Goal: Information Seeking & Learning: Find specific fact

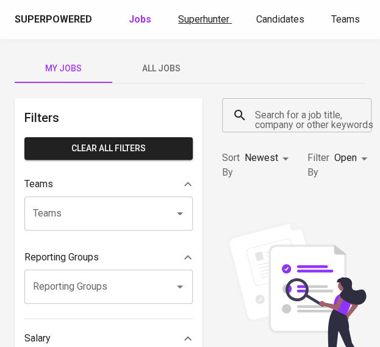
click at [208, 17] on span "Superhunter" at bounding box center [203, 19] width 51 height 12
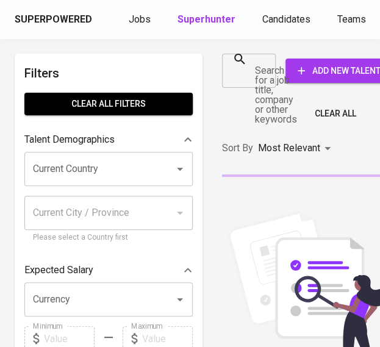
click at [245, 66] on icon at bounding box center [239, 59] width 15 height 15
click at [252, 73] on input "Search for a job title, company or other keywords" at bounding box center [239, 70] width 24 height 23
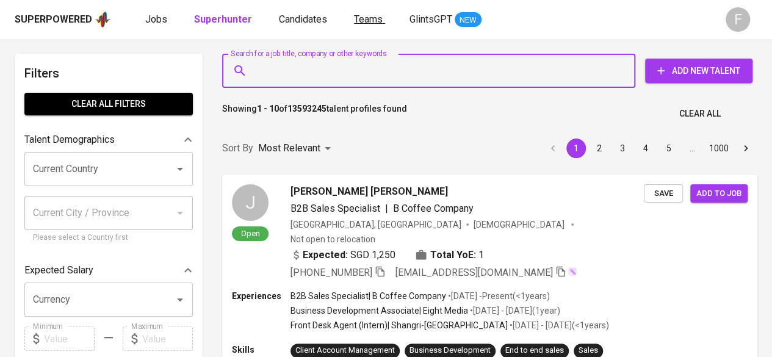
paste input "[EMAIL_ADDRESS][DOMAIN_NAME]"
type input "[EMAIL_ADDRESS][DOMAIN_NAME]"
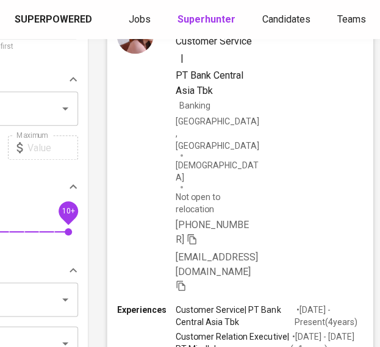
scroll to position [192, 115]
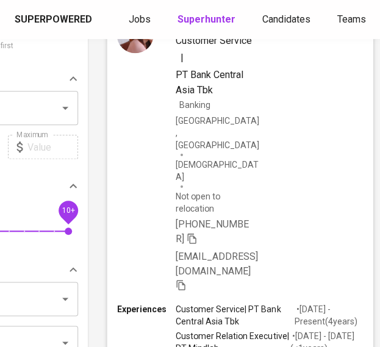
click at [198, 232] on icon "button" at bounding box center [192, 237] width 11 height 11
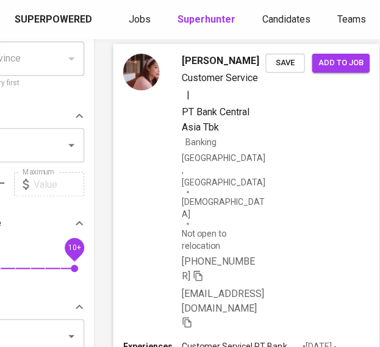
scroll to position [151, 109]
